Goal: Task Accomplishment & Management: Use online tool/utility

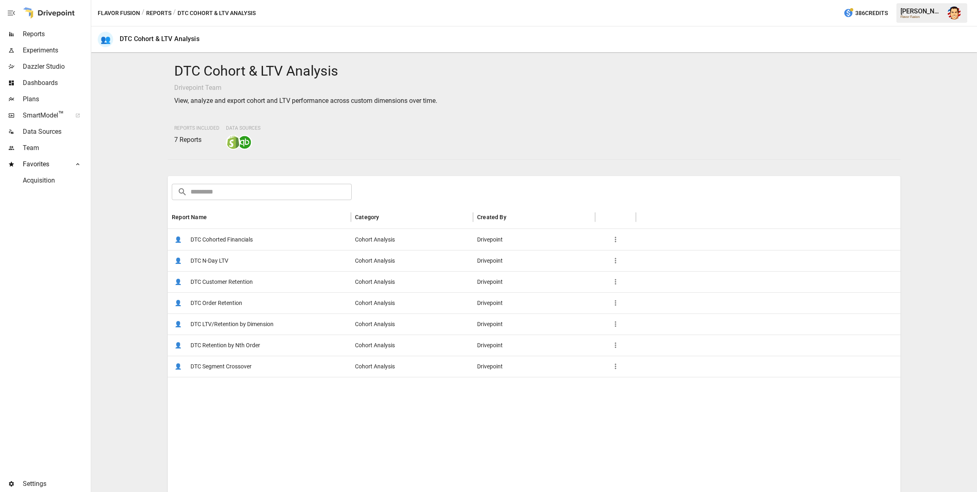
click at [157, 12] on button "Reports" at bounding box center [158, 13] width 25 height 10
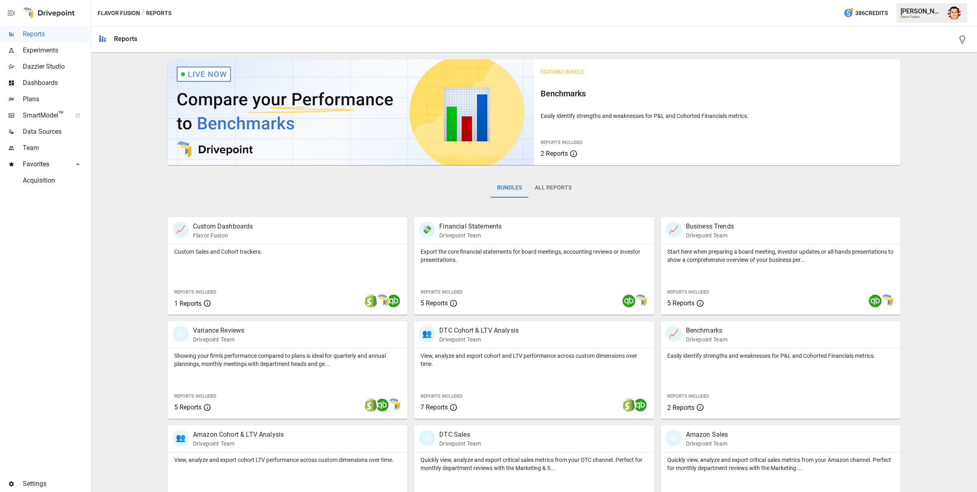
click at [621, 194] on div "Bundles All Reports" at bounding box center [534, 195] width 732 height 46
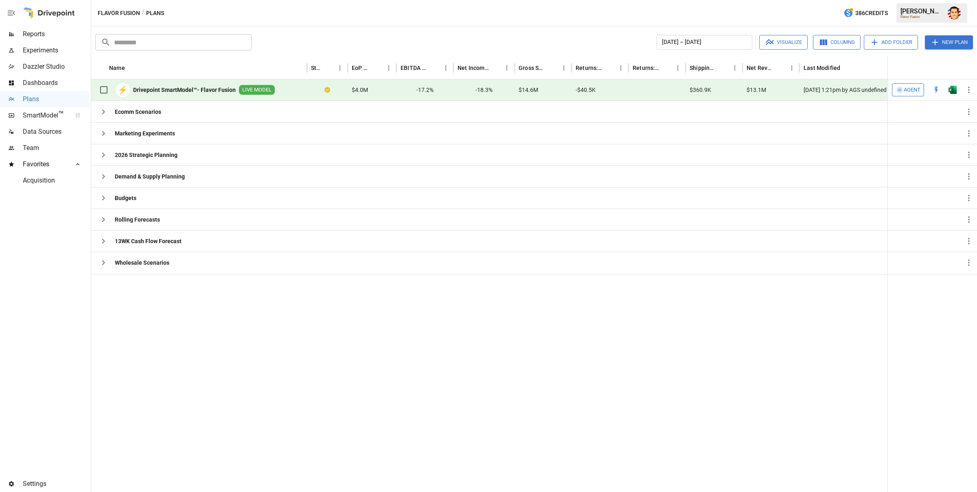
click at [781, 89] on span "Agent" at bounding box center [911, 89] width 17 height 9
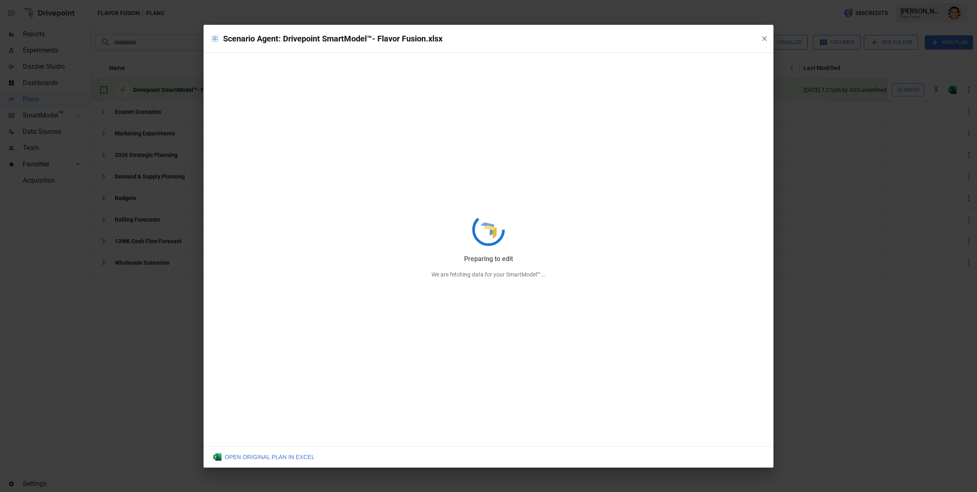
click at [764, 38] on div "Preparing to edit We are fetching data for your SmartModel™..." at bounding box center [488, 246] width 570 height 443
drag, startPoint x: 765, startPoint y: 41, endPoint x: 780, endPoint y: 47, distance: 16.5
click at [765, 41] on div "Preparing to edit We are fetching data for your SmartModel™..." at bounding box center [488, 246] width 570 height 443
drag, startPoint x: 807, startPoint y: 70, endPoint x: 809, endPoint y: 66, distance: 4.4
click at [781, 69] on div "Scenario Agent: Drivepoint SmartModel™- Flavor Fusion.xlsx Preparing to edit We…" at bounding box center [488, 246] width 977 height 492
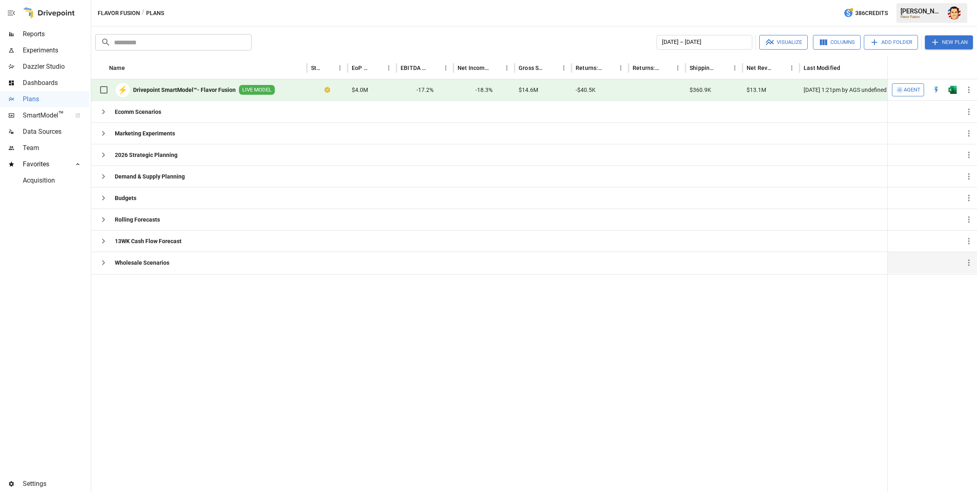
drag, startPoint x: 104, startPoint y: 260, endPoint x: 114, endPoint y: 265, distance: 10.7
click at [104, 260] on icon "button" at bounding box center [103, 263] width 10 height 10
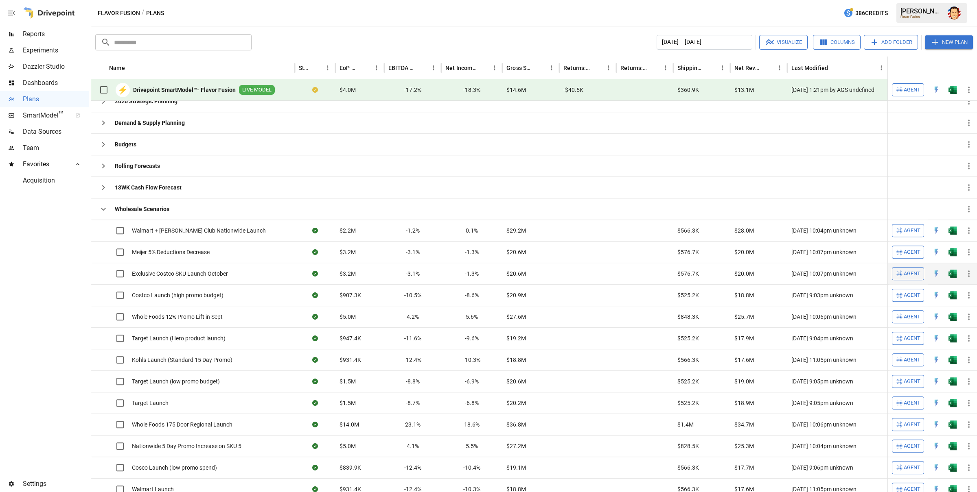
scroll to position [55, 0]
click at [781, 48] on button "Visualize" at bounding box center [783, 42] width 48 height 15
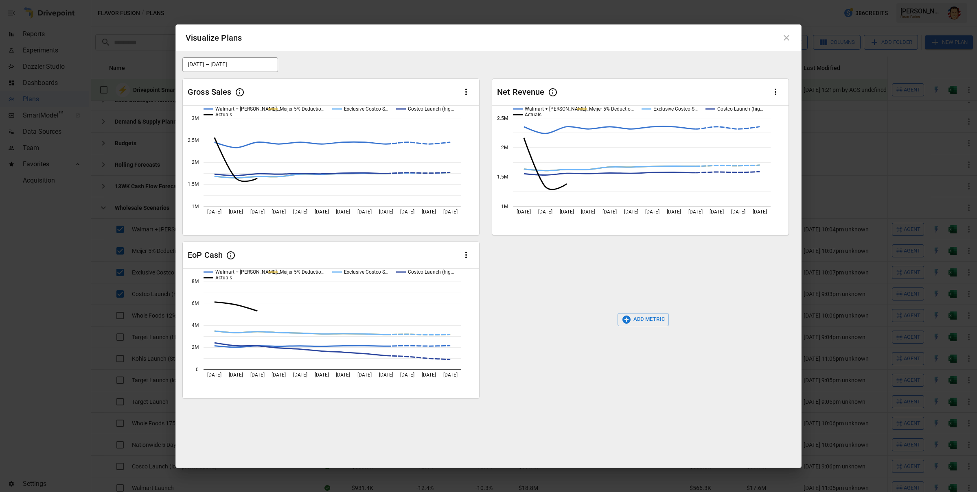
click at [648, 319] on button "ADD METRIC" at bounding box center [643, 319] width 52 height 13
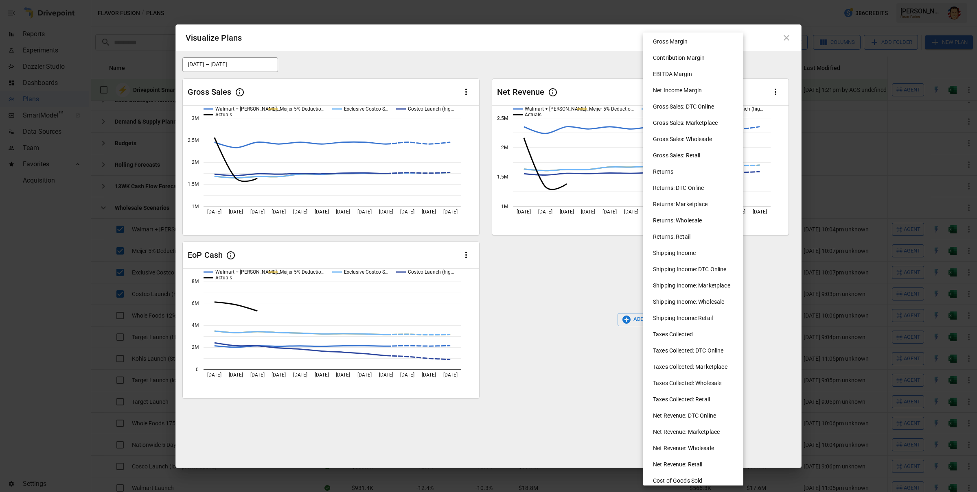
click at [662, 269] on li "Shipping Income: DTC Online" at bounding box center [696, 269] width 100 height 16
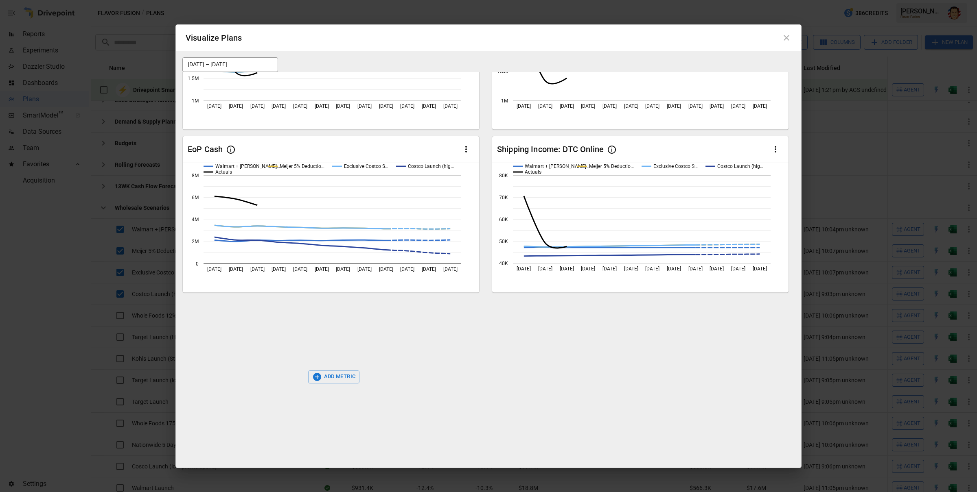
scroll to position [0, 0]
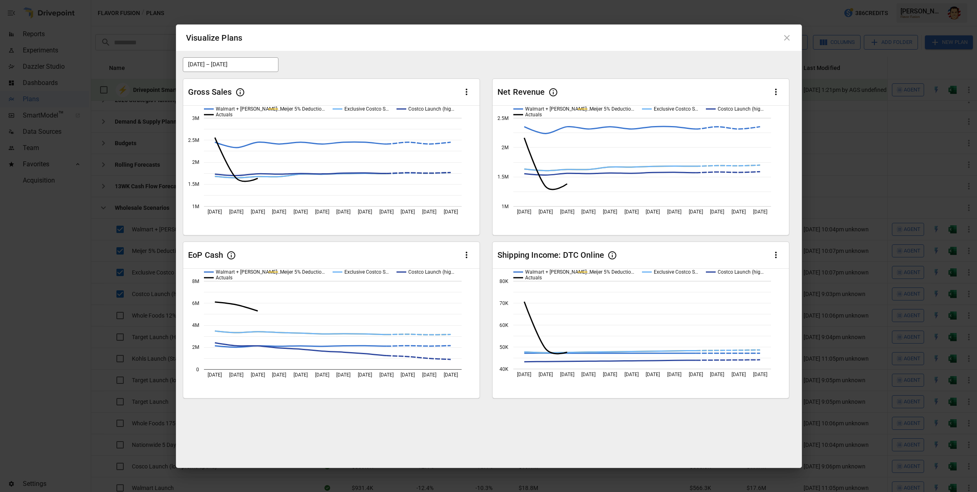
click at [781, 38] on icon at bounding box center [787, 38] width 10 height 10
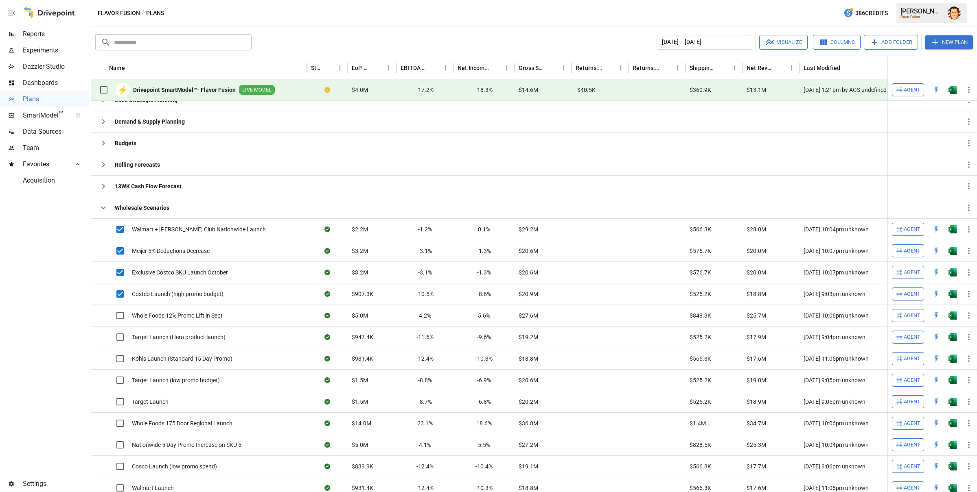
click at [606, 27] on div "​ ​ January 2025 – December 2025 Visualize Columns Add Folder New Plan Name Sta…" at bounding box center [533, 259] width 885 height 466
click at [581, 41] on div "January 2025 – December 2025 Visualize Columns Add Folder New Plan" at bounding box center [614, 42] width 718 height 15
click at [531, 16] on div "Flavor Fusion / Plans 386 Credits [PERSON_NAME] Flavor Fusion" at bounding box center [533, 13] width 885 height 26
click at [616, 28] on div "​ ​ January 2025 – December 2025 Visualize Columns Add Folder New Plan Name Sta…" at bounding box center [533, 259] width 885 height 466
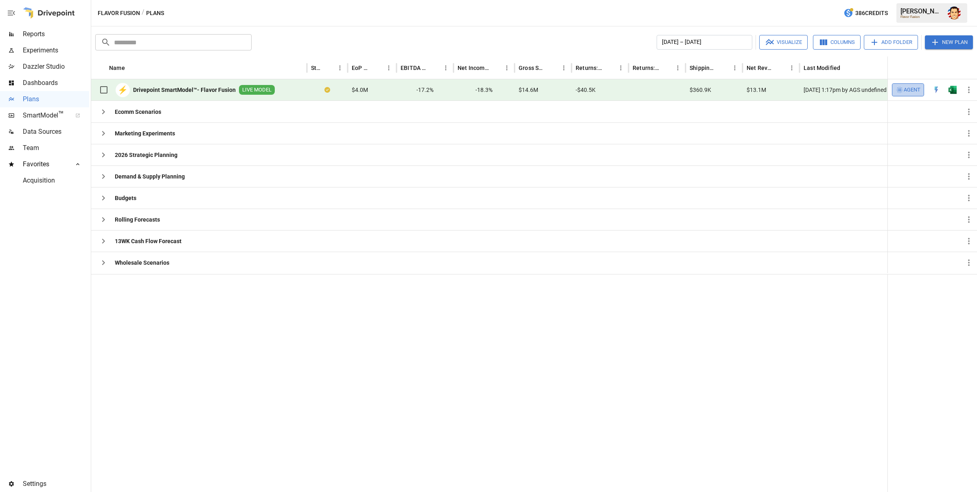
click at [781, 89] on span "Agent" at bounding box center [911, 89] width 17 height 9
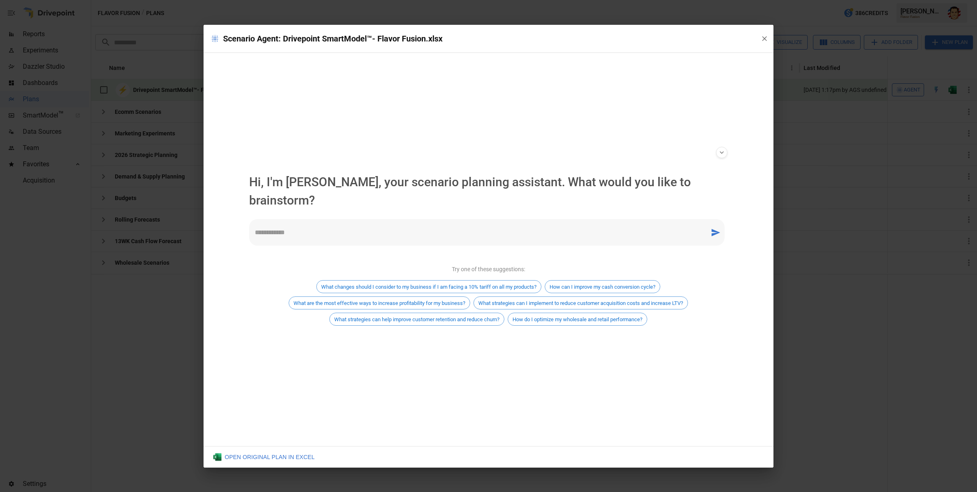
click at [480, 187] on p "Hi, I'm [PERSON_NAME], your scenario planning assistant. What would you like to…" at bounding box center [488, 191] width 478 height 37
click at [461, 160] on div "**********" at bounding box center [489, 152] width 492 height 15
click at [435, 219] on div "* ​" at bounding box center [486, 232] width 475 height 26
click at [358, 228] on textarea at bounding box center [479, 232] width 449 height 9
type textarea "**********"
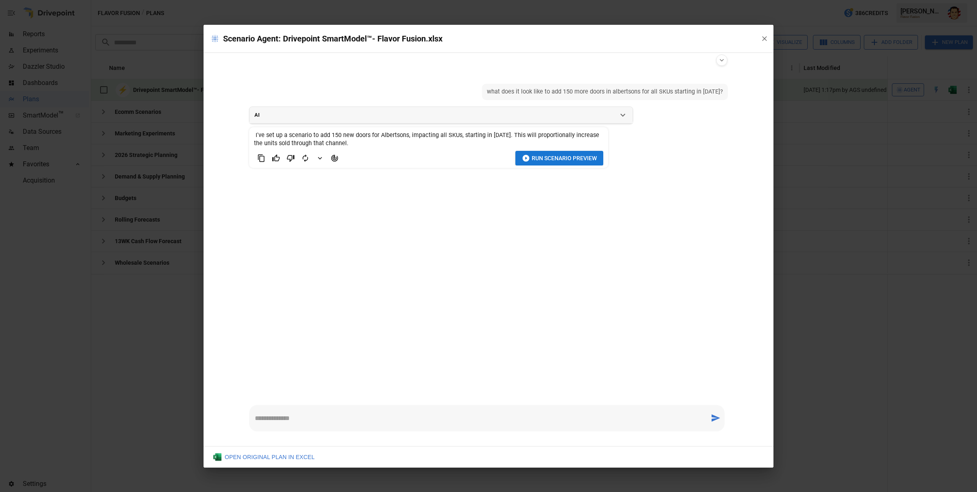
scroll to position [79, 0]
click at [535, 243] on ul "what does it look like to add 150 more doors in albertsons for all SKUs startin…" at bounding box center [489, 234] width 492 height 315
drag, startPoint x: 487, startPoint y: 144, endPoint x: 417, endPoint y: 155, distance: 70.8
click at [480, 145] on span "I've set up a scenario to add 150 new doors for Albertsons, impacting all SKUs,…" at bounding box center [428, 139] width 349 height 16
click at [335, 159] on icon "Agent Changes Data" at bounding box center [334, 158] width 7 height 7
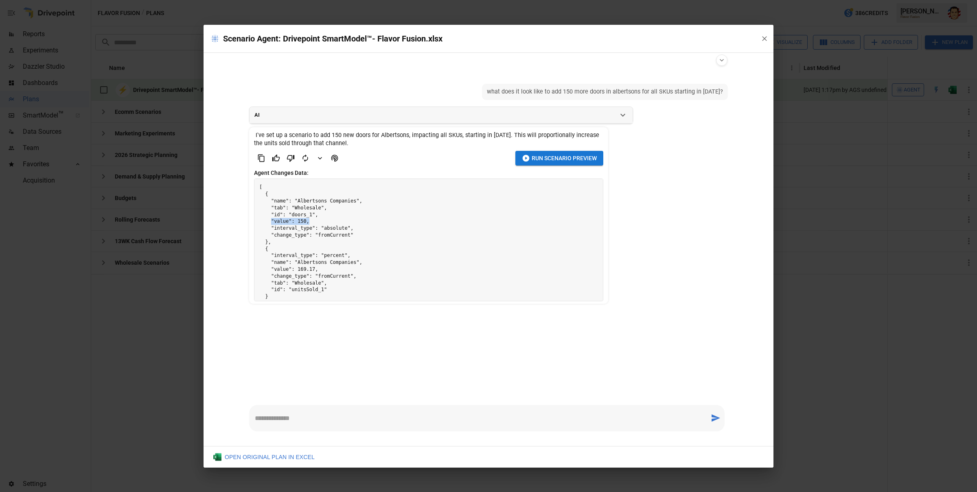
drag, startPoint x: 271, startPoint y: 218, endPoint x: 313, endPoint y: 221, distance: 42.4
click at [313, 221] on pre "[ { "name": "Albertsons Companies", "tab": "Wholesale", "id": "doors_1", "value…" at bounding box center [428, 245] width 348 height 133
drag, startPoint x: 274, startPoint y: 210, endPoint x: 328, endPoint y: 211, distance: 54.5
click at [328, 211] on pre "[ { "name": "Albertsons Companies", "tab": "Wholesale", "id": "doors_1", "value…" at bounding box center [428, 245] width 348 height 133
drag, startPoint x: 295, startPoint y: 203, endPoint x: 358, endPoint y: 202, distance: 63.1
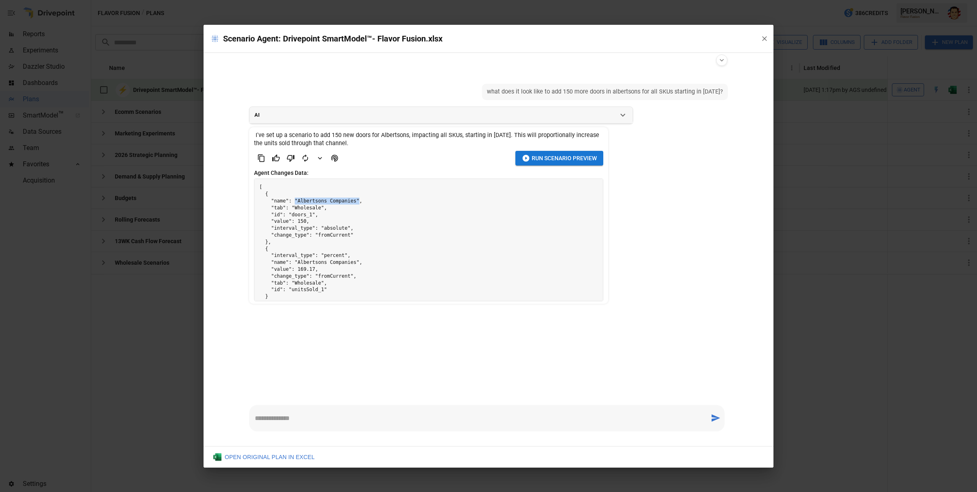
click at [358, 202] on pre "[ { "name": "Albertsons Companies", "tab": "Wholesale", "id": "doors_1", "value…" at bounding box center [428, 245] width 348 height 133
drag, startPoint x: 363, startPoint y: 202, endPoint x: 377, endPoint y: 208, distance: 15.7
click at [363, 202] on pre "[ { "name": "Albertsons Companies", "tab": "Wholesale", "id": "doors_1", "value…" at bounding box center [428, 245] width 348 height 133
click at [378, 342] on ul "what does it look like to add 150 more doors in albertsons for all SKUs startin…" at bounding box center [489, 234] width 492 height 315
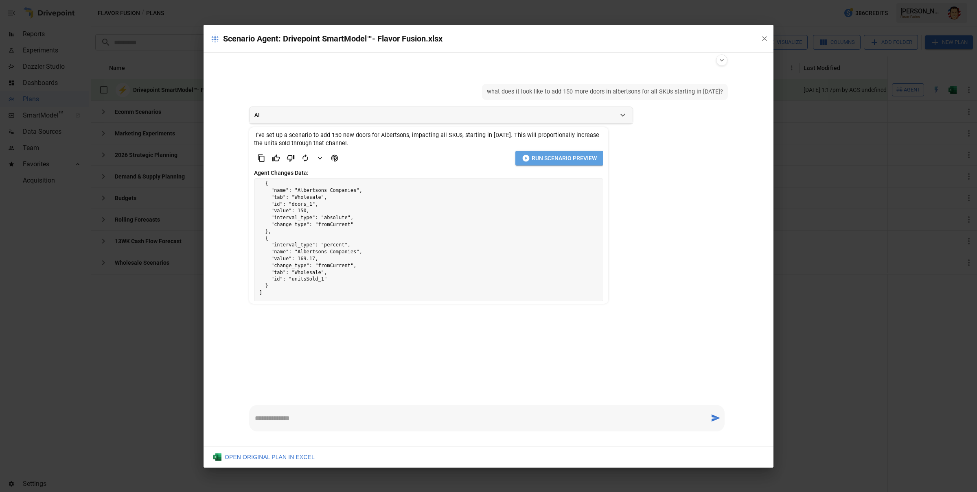
click at [555, 156] on span "Run Scenario Preview" at bounding box center [563, 158] width 65 height 10
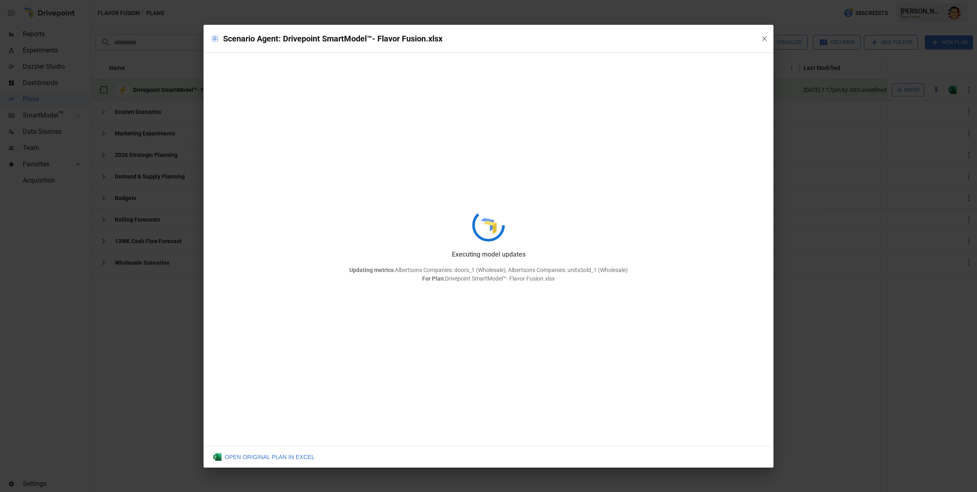
click at [652, 72] on div "Executing model updates Updating metrics : Albertsons Companies: doors_1 (Whole…" at bounding box center [488, 246] width 570 height 443
click at [650, 80] on div "Executing model updates Updating metrics : Albertsons Companies: doors_1 (Whole…" at bounding box center [488, 246] width 570 height 443
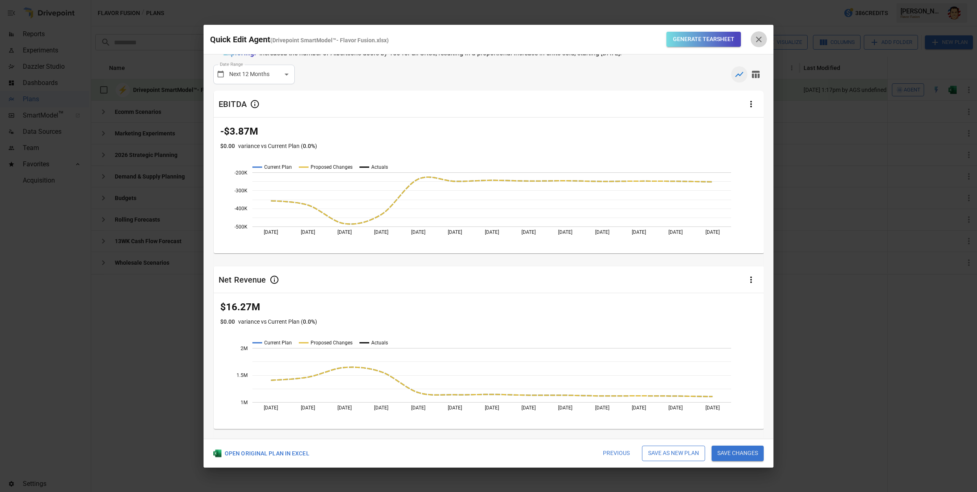
click at [762, 37] on icon "button" at bounding box center [759, 40] width 10 height 10
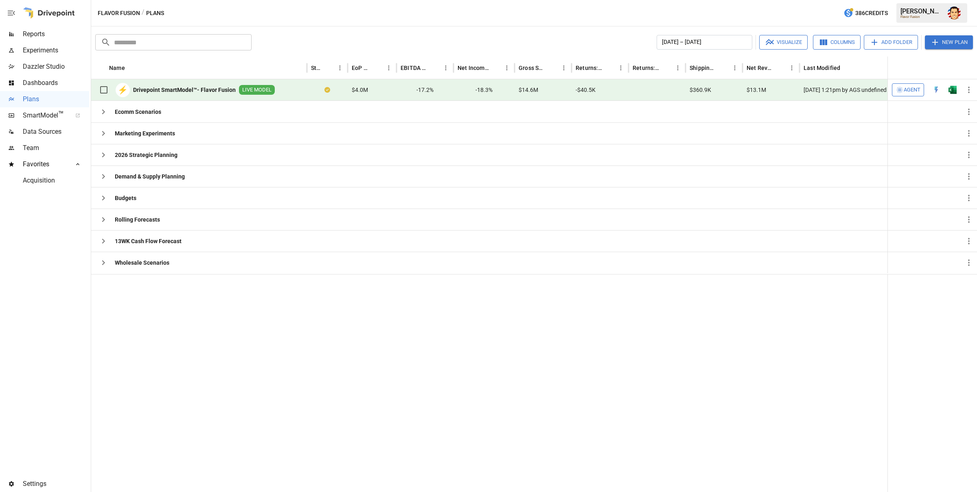
click at [552, 10] on div "Flavor Fusion / Plans 386 Credits [PERSON_NAME] Flavor Fusion" at bounding box center [533, 13] width 885 height 26
